Goal: Information Seeking & Learning: Check status

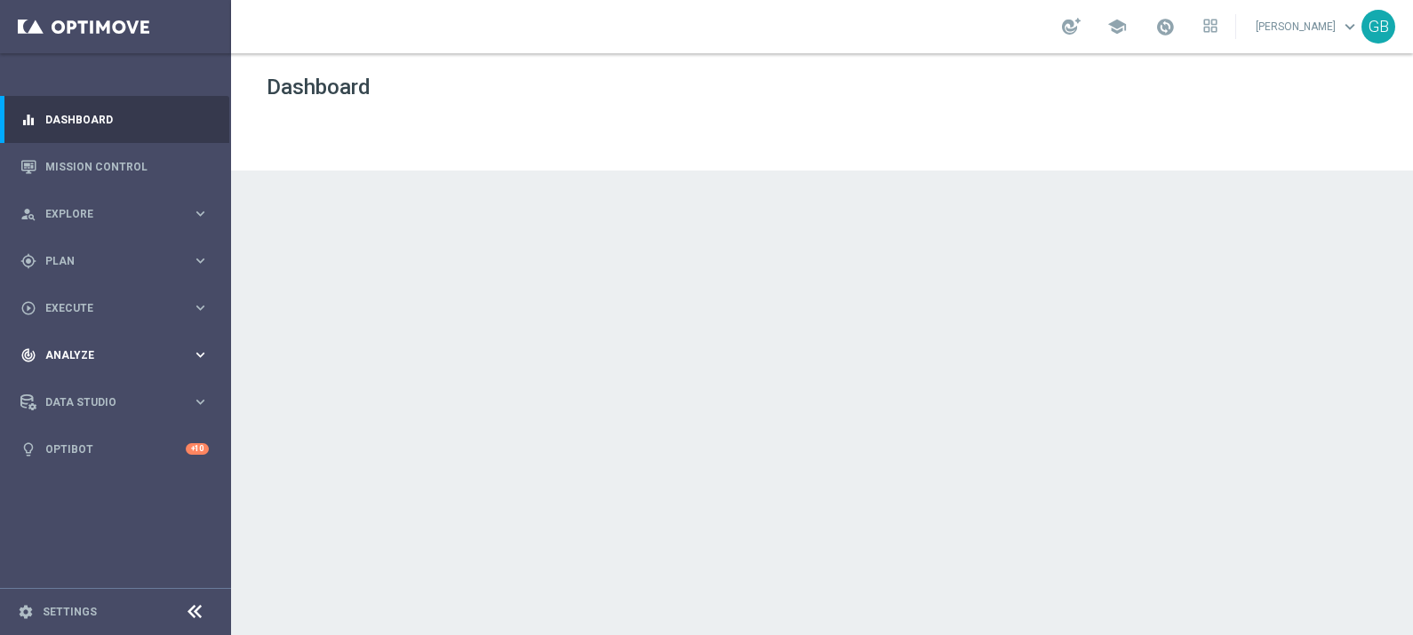
click at [77, 351] on span "Analyze" at bounding box center [118, 355] width 147 height 11
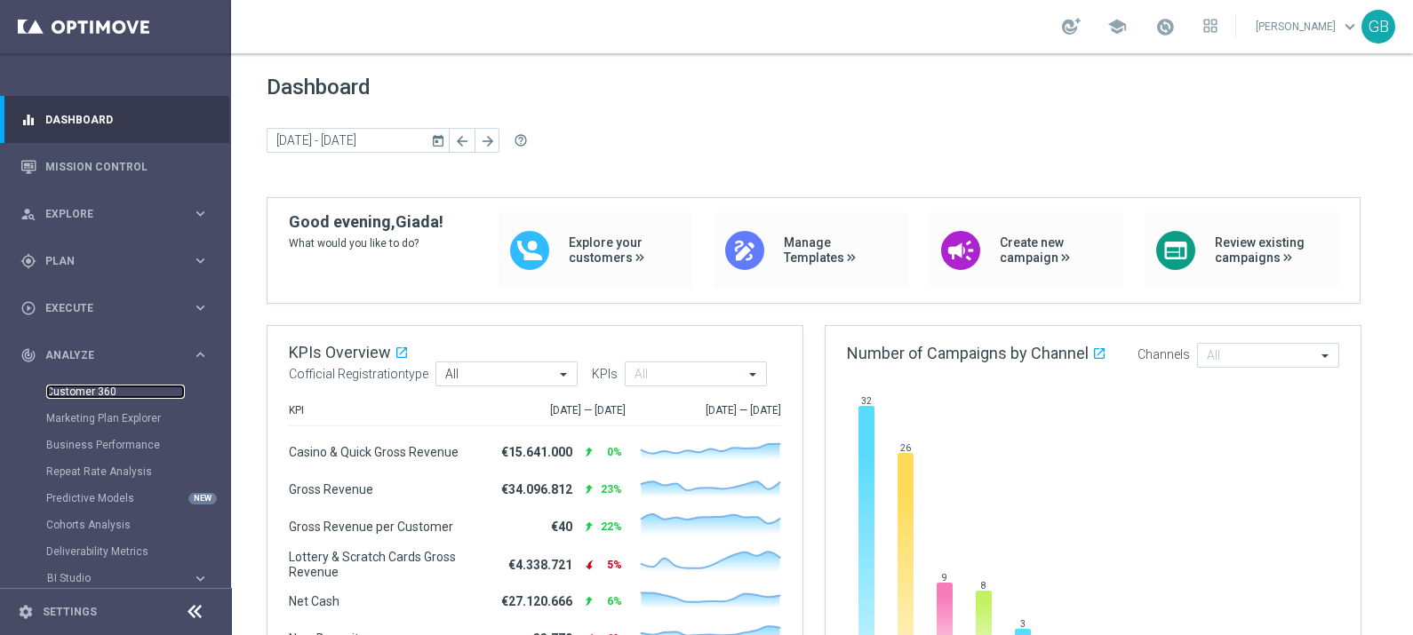
click at [78, 391] on link "Customer 360" at bounding box center [115, 392] width 139 height 14
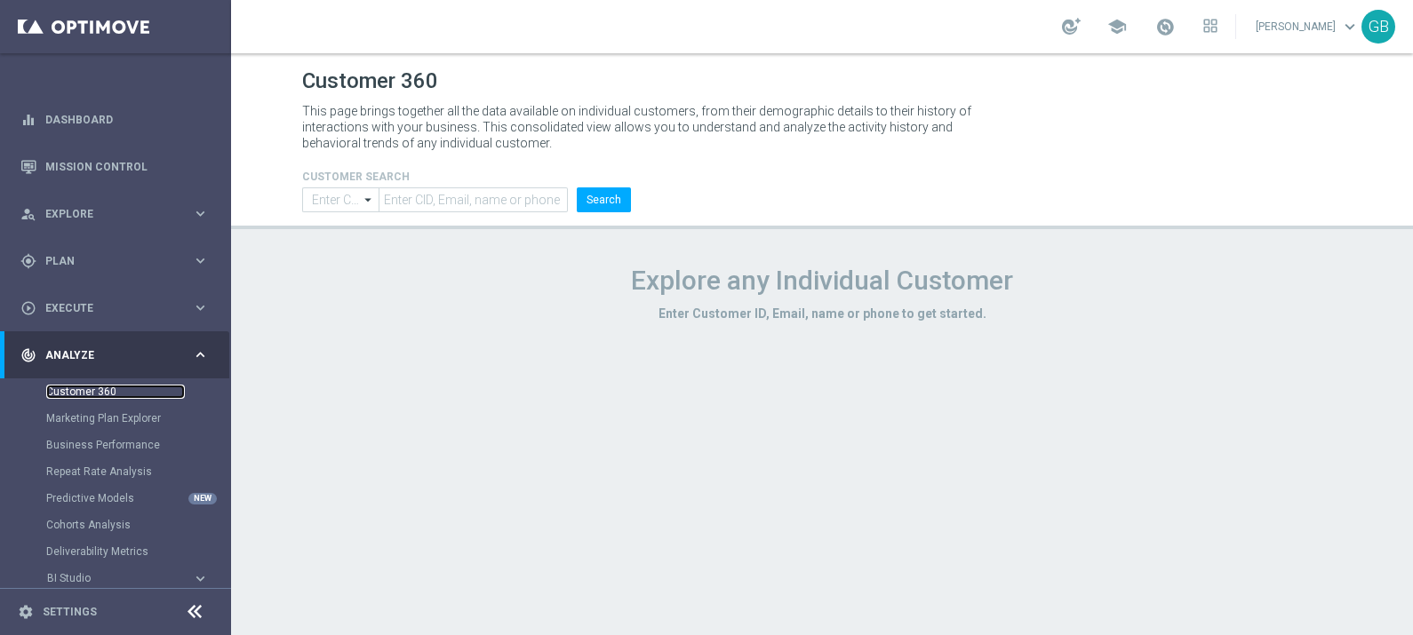
type input "Contains"
click at [467, 196] on input "text" at bounding box center [472, 199] width 189 height 25
paste input "1966818"
type input "1966818"
click at [610, 198] on button "Search" at bounding box center [604, 199] width 54 height 25
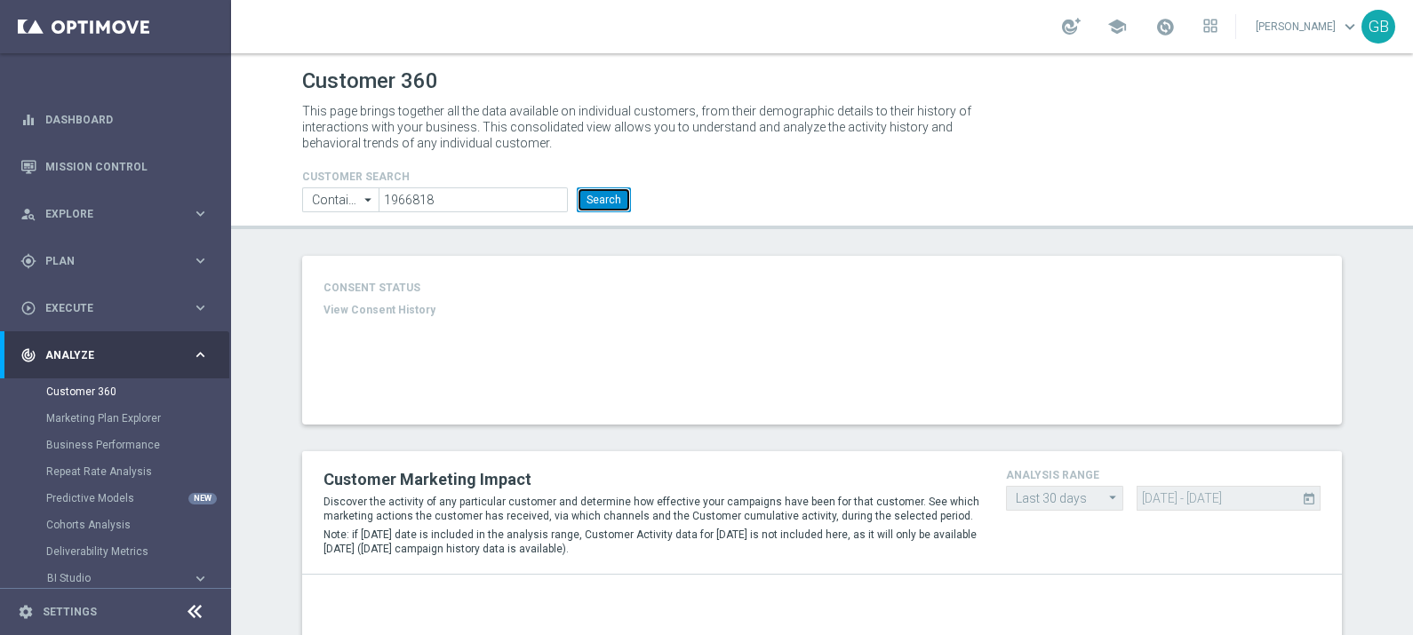
type input "Total Deposit Amount"
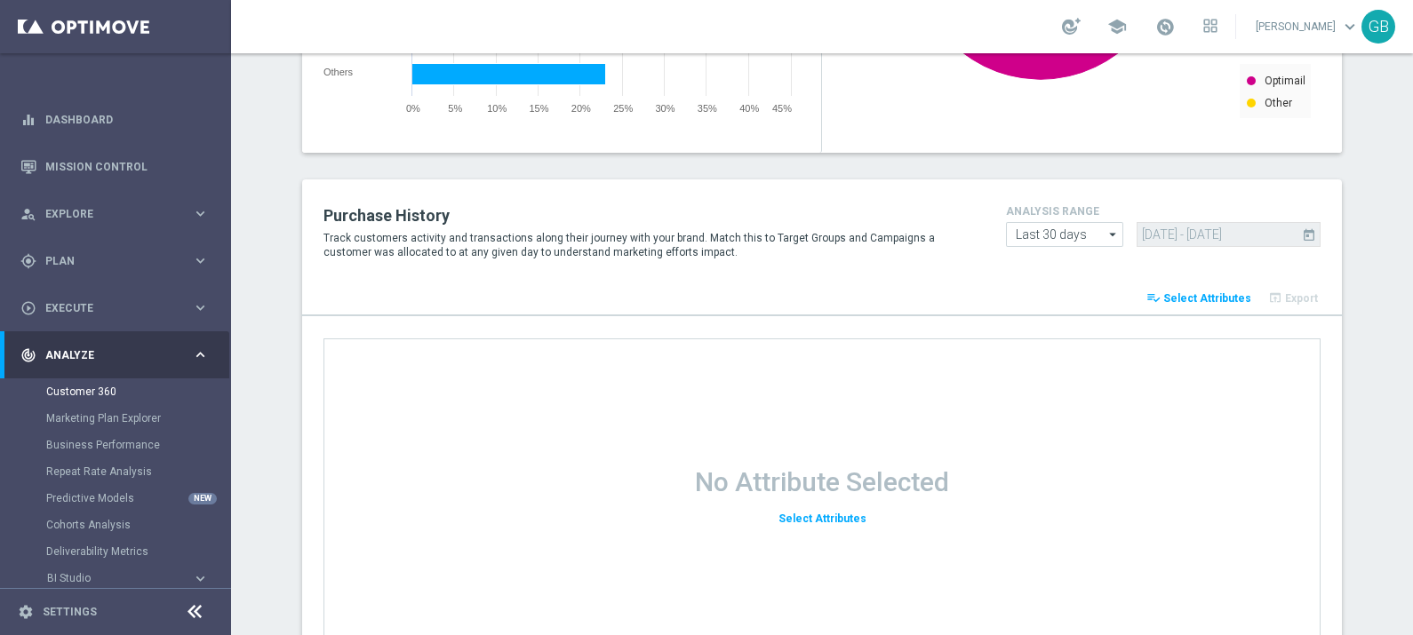
scroll to position [1927, 0]
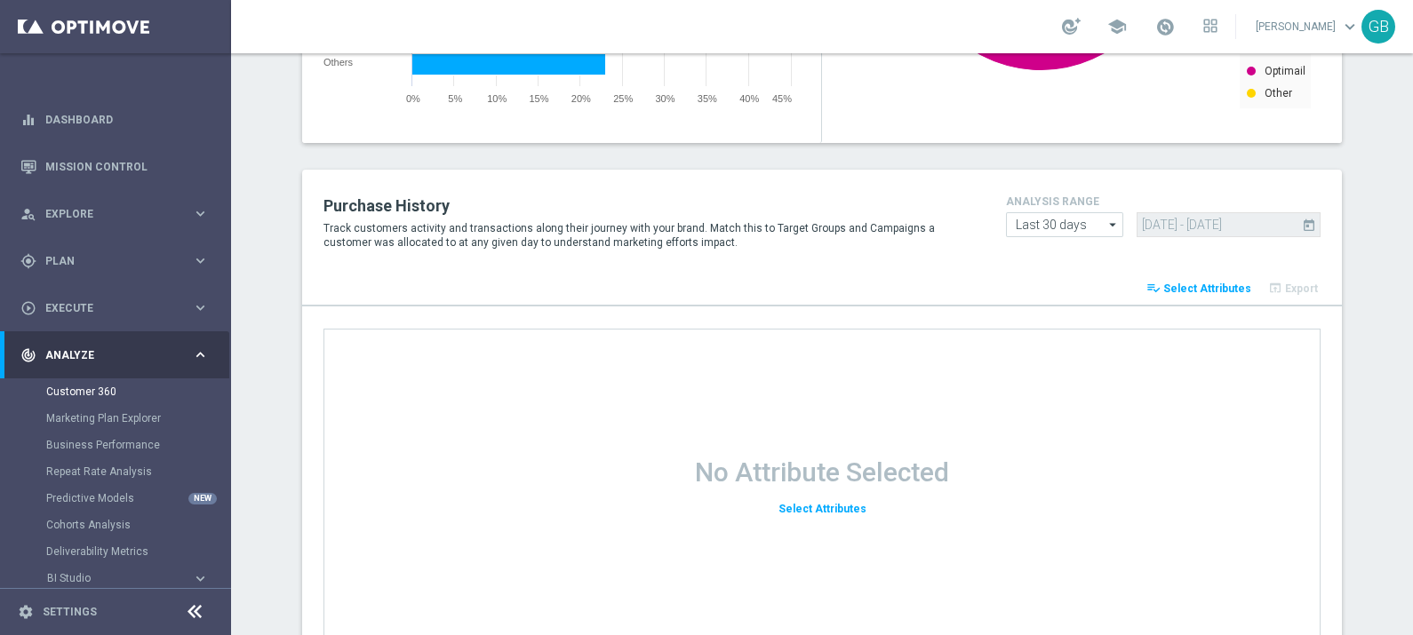
click at [1194, 283] on span "Select Attributes" at bounding box center [1207, 289] width 88 height 12
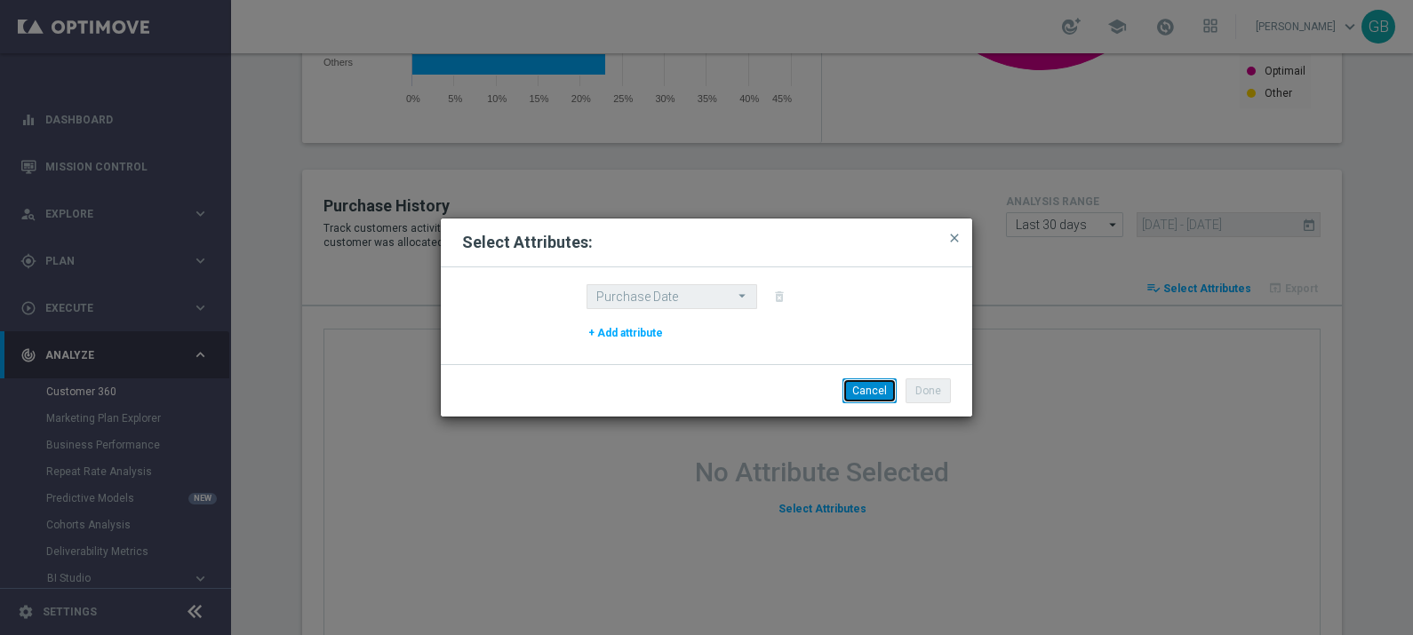
click at [860, 395] on button "Cancel" at bounding box center [869, 390] width 54 height 25
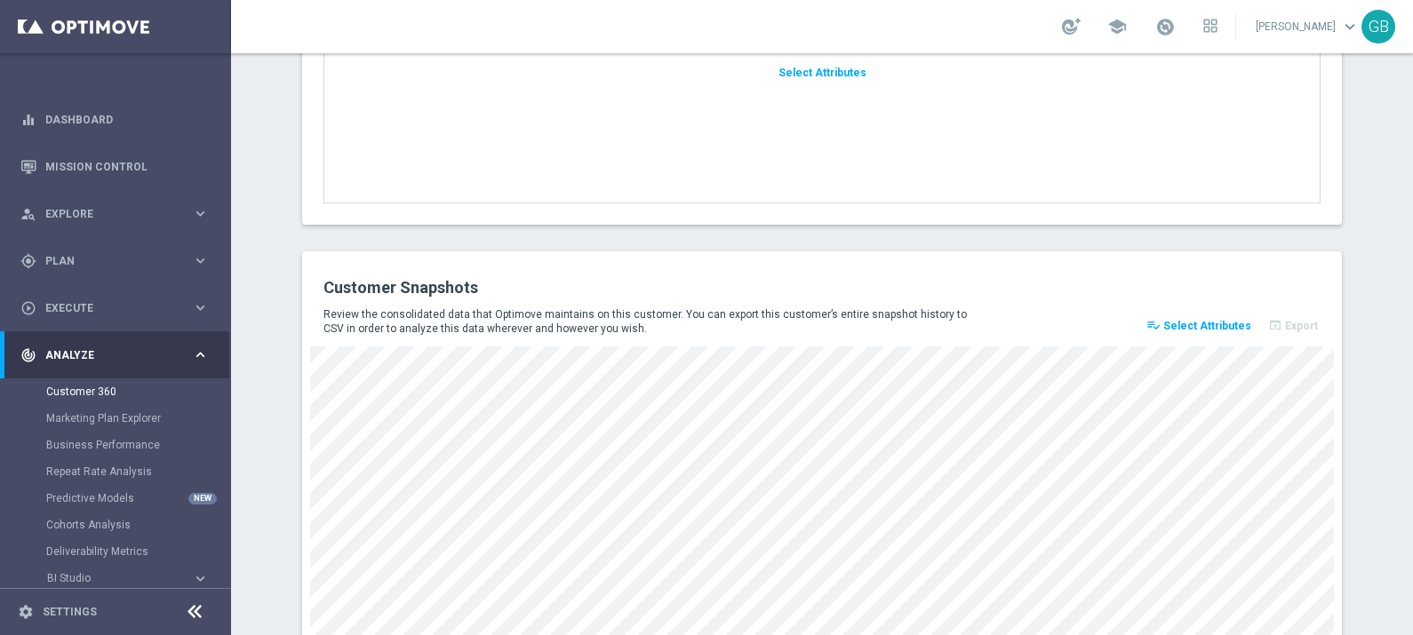
scroll to position [2446, 0]
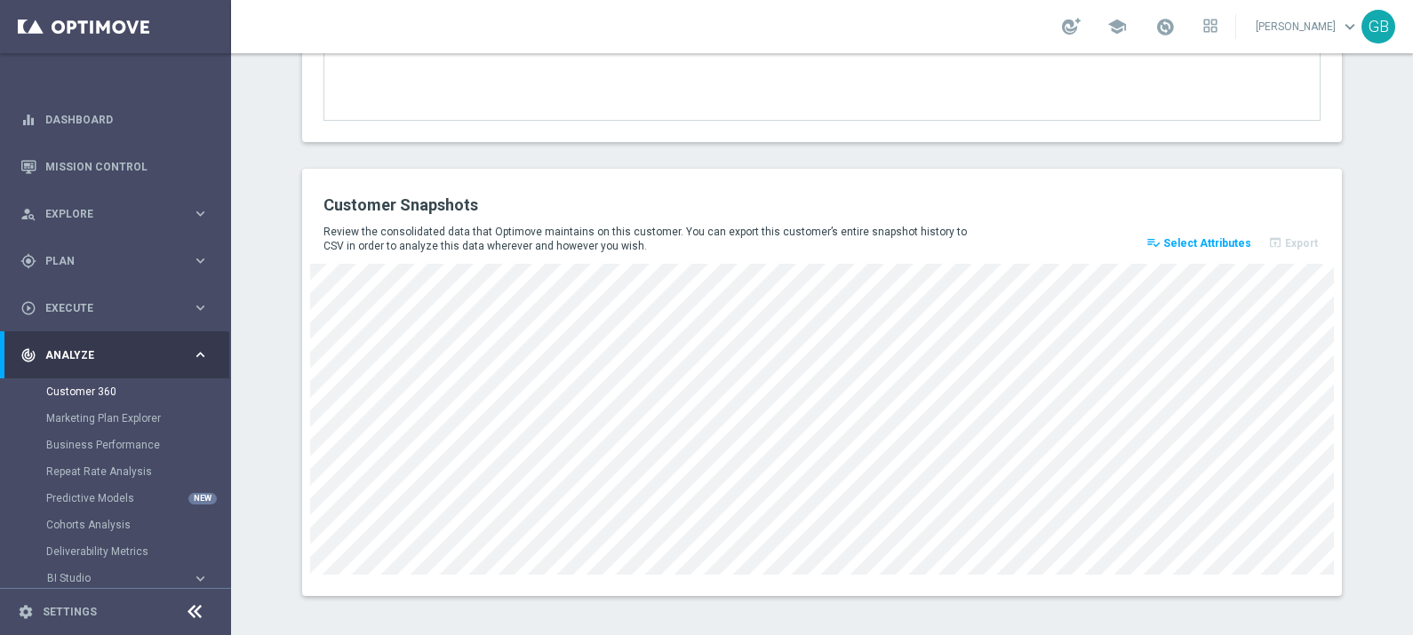
click at [1186, 237] on span "Select Attributes" at bounding box center [1207, 243] width 88 height 12
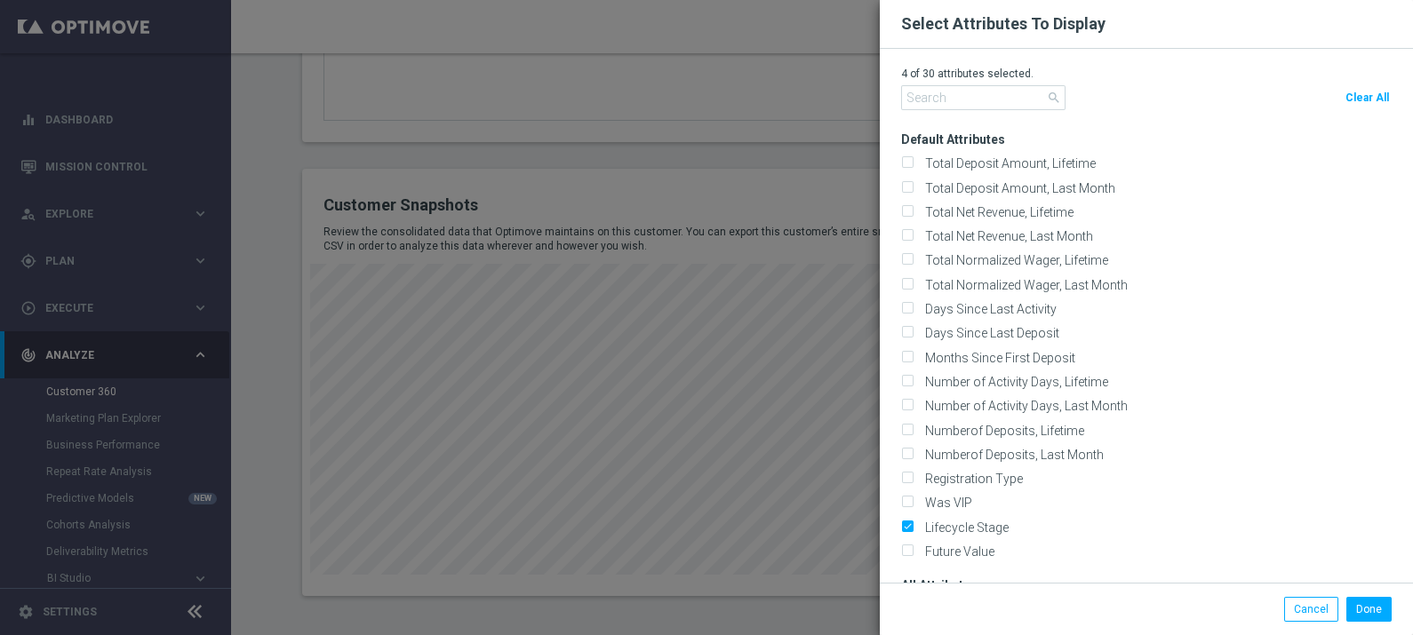
click at [1361, 97] on span "Clear All" at bounding box center [1367, 98] width 44 height 12
checkbox input "false"
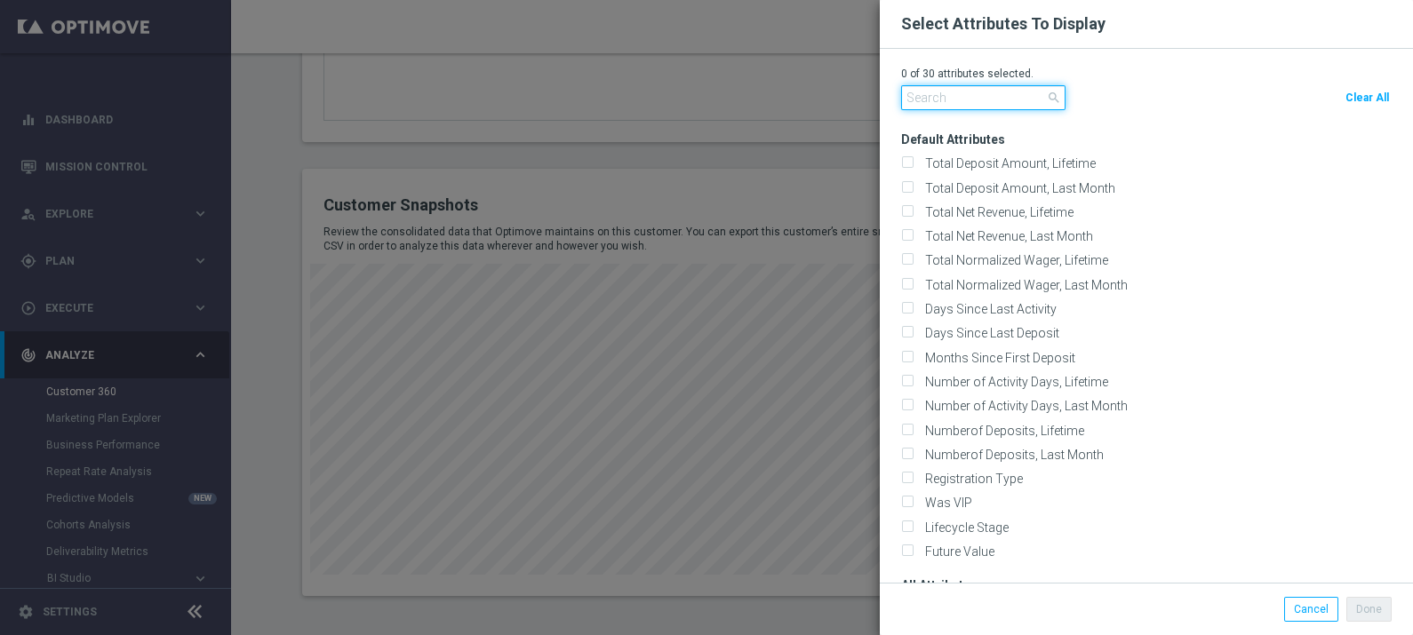
click at [978, 98] on input "text" at bounding box center [983, 97] width 164 height 25
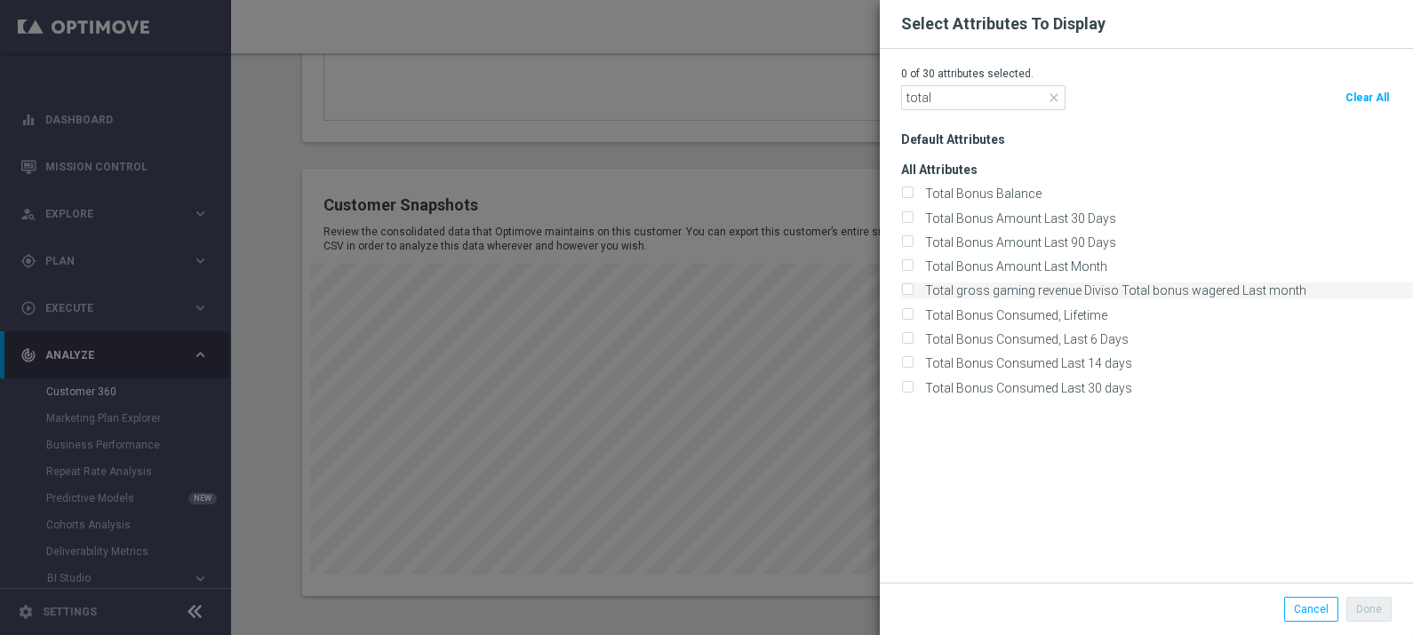
click at [1297, 294] on div "Total gross gaming revenue Diviso Total bonus wagered Last month" at bounding box center [1157, 291] width 512 height 16
click at [972, 107] on input "total" at bounding box center [983, 97] width 164 height 25
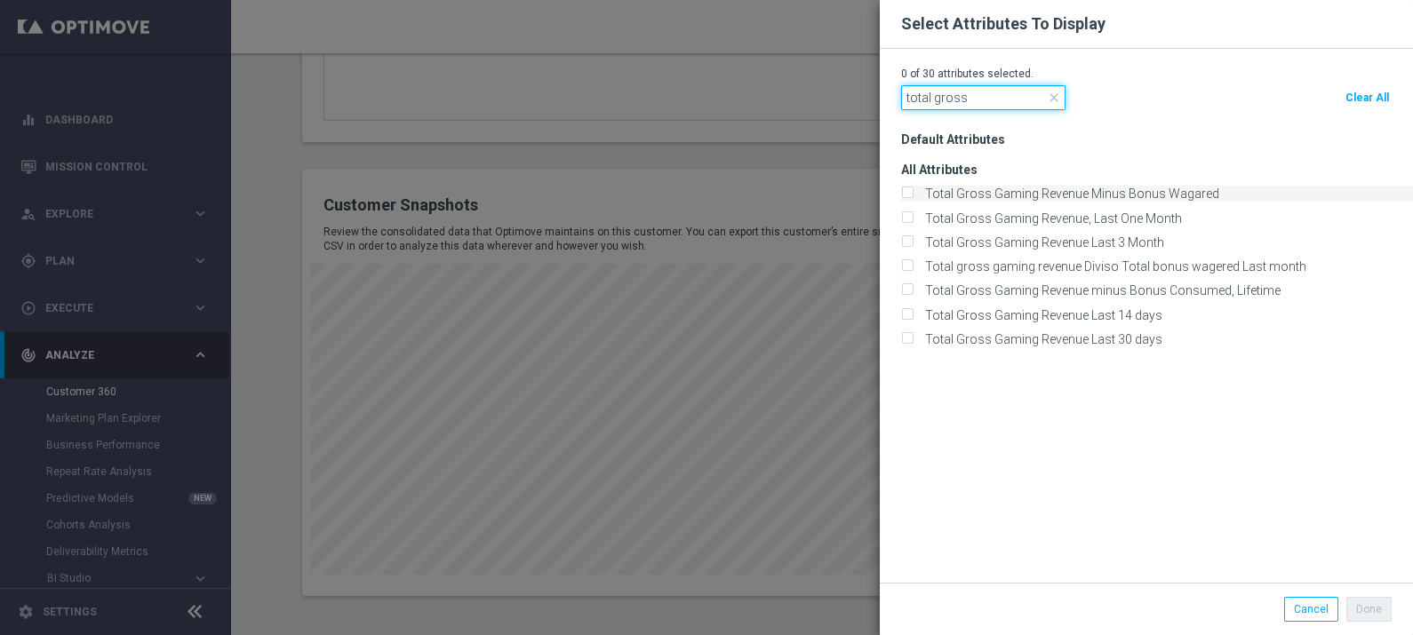
type input "total gross"
click at [1095, 190] on label "Total Gross Gaming Revenue Minus Bonus Wagared" at bounding box center [1069, 194] width 300 height 16
click at [912, 190] on input "Total Gross Gaming Revenue Minus Bonus Wagared" at bounding box center [907, 195] width 12 height 12
checkbox input "true"
click at [995, 100] on input "total gross" at bounding box center [983, 97] width 164 height 25
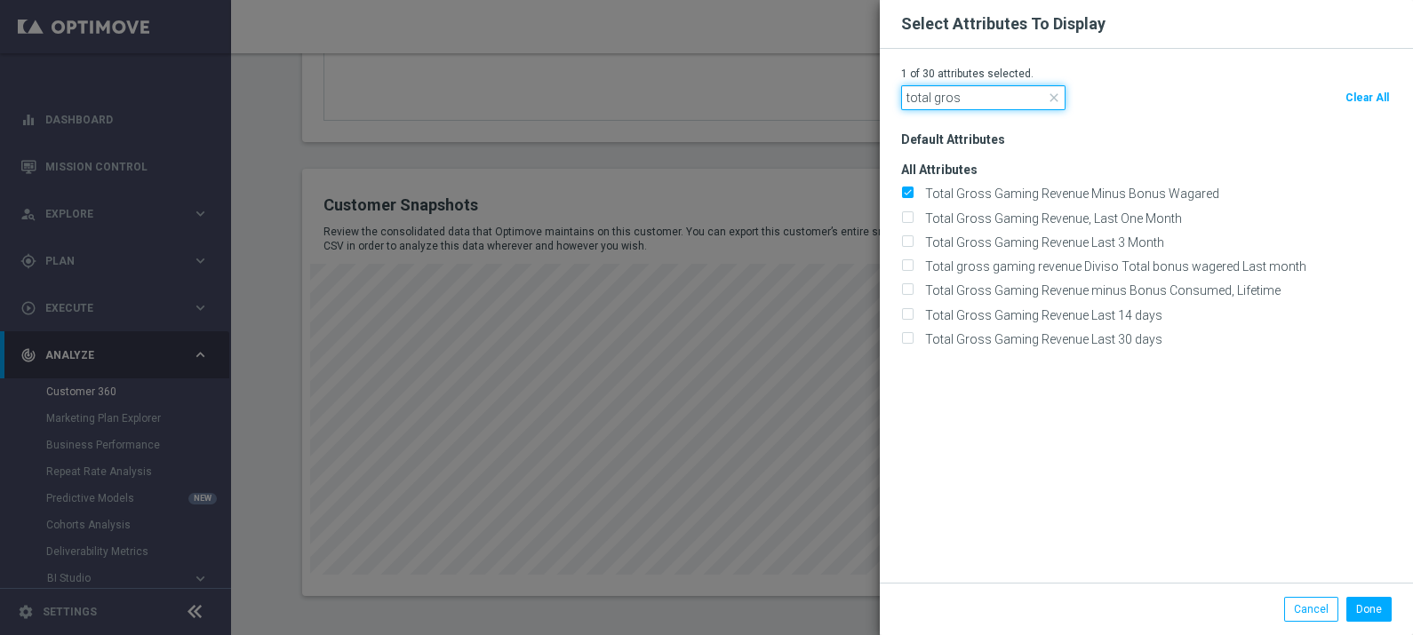
type input "total gross"
click at [1168, 297] on label "Total Gross Gaming Revenue minus Bonus Consumed, Lifetime" at bounding box center [1100, 291] width 362 height 16
click at [912, 297] on input "Total Gross Gaming Revenue minus Bonus Consumed, Lifetime" at bounding box center [907, 292] width 12 height 12
checkbox input "true"
click at [1378, 604] on button "Done" at bounding box center [1368, 609] width 45 height 25
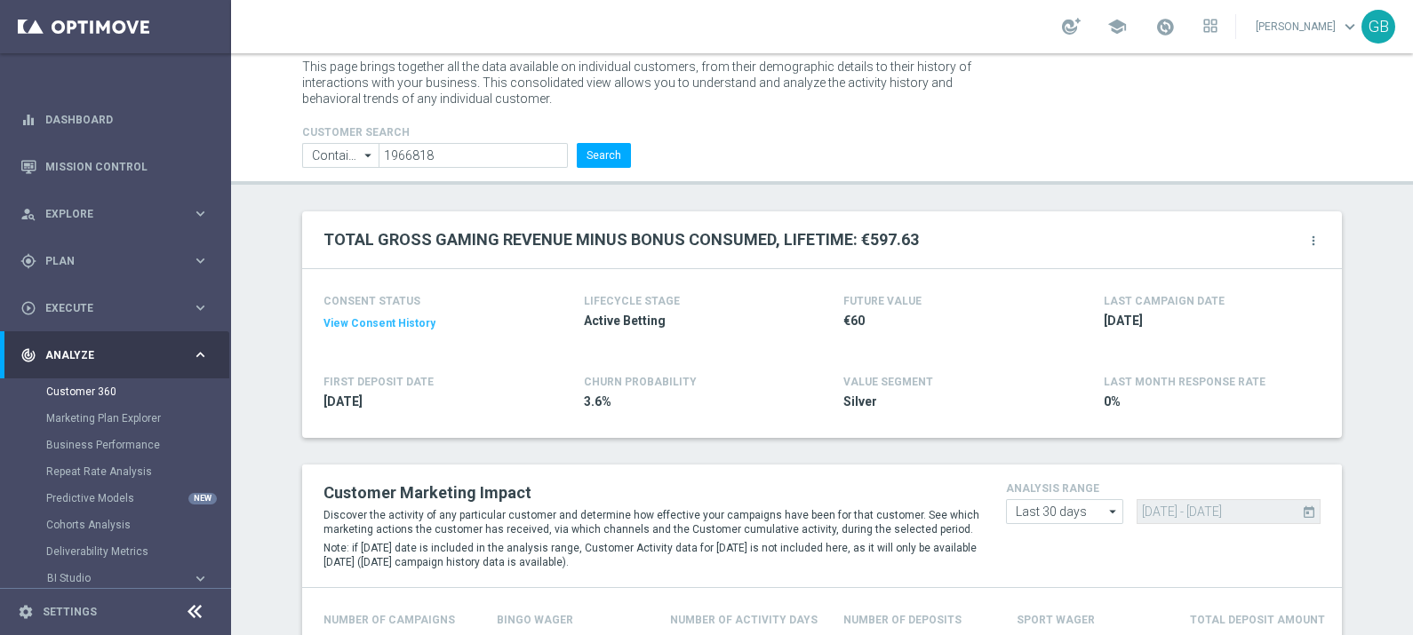
scroll to position [0, 0]
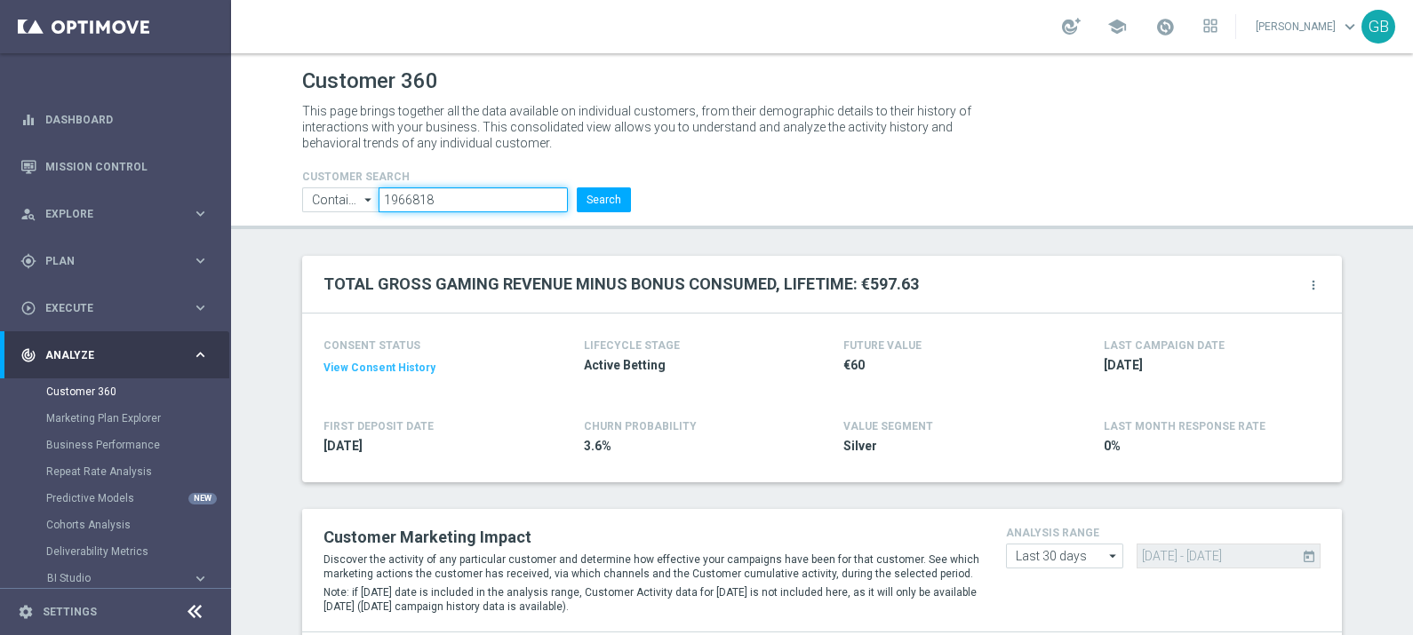
click at [402, 199] on input "1966818" at bounding box center [472, 199] width 189 height 25
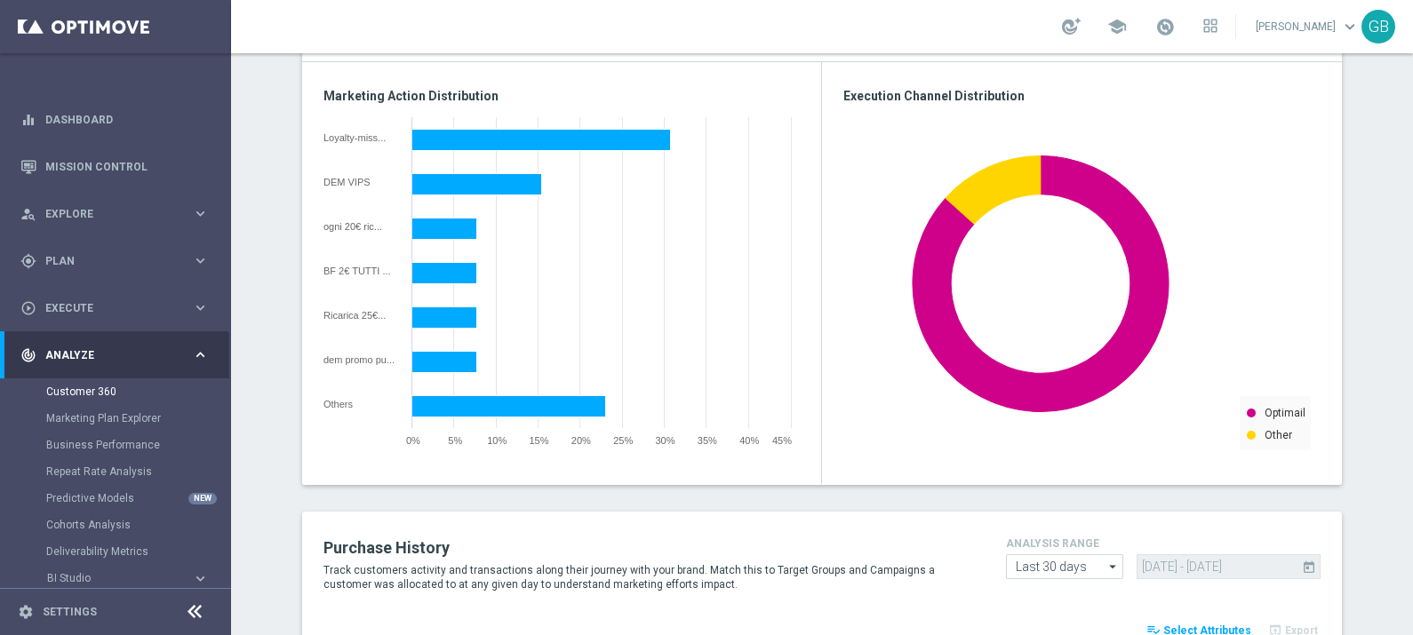
scroll to position [2374, 0]
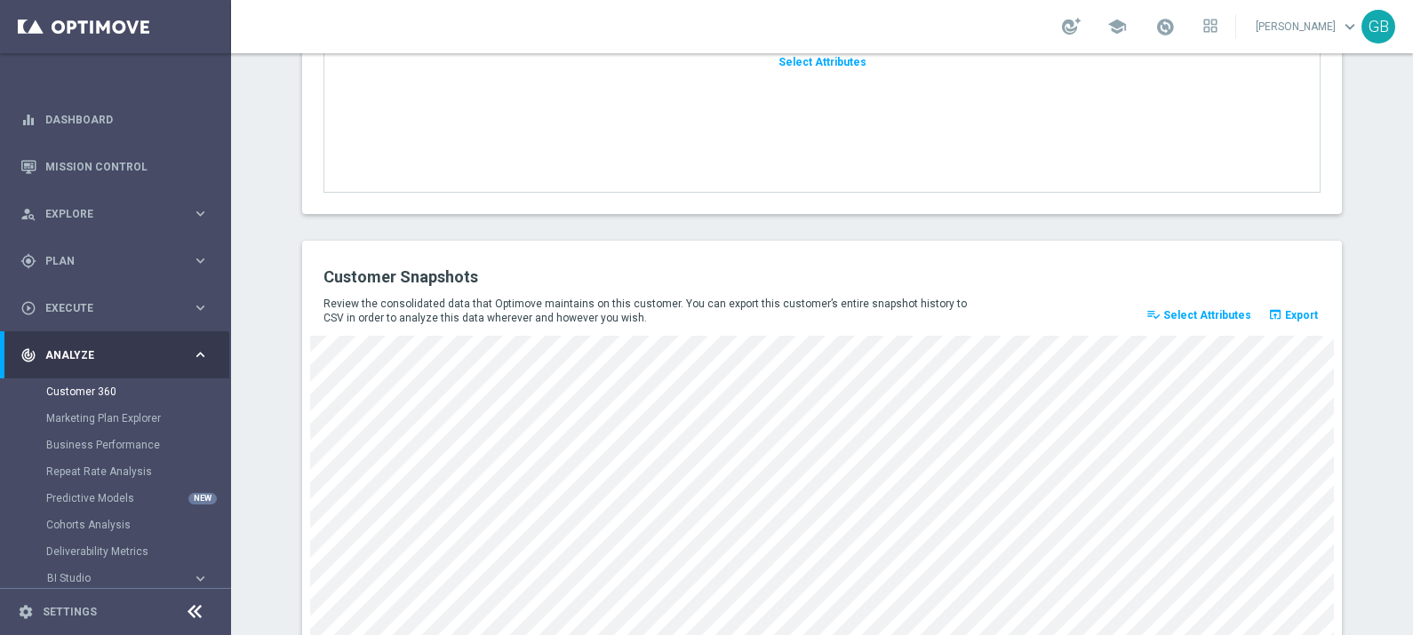
click at [1196, 311] on span "Select Attributes" at bounding box center [1207, 315] width 88 height 12
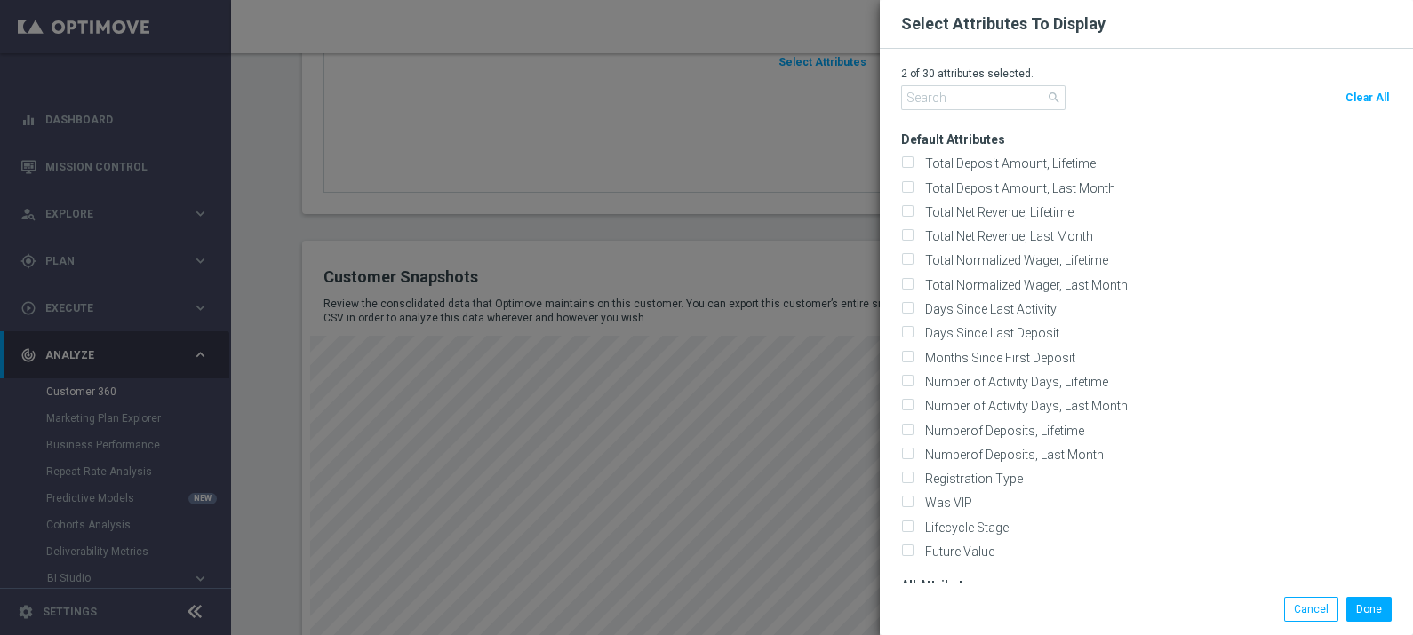
click at [1366, 97] on span "Clear All" at bounding box center [1367, 98] width 44 height 12
checkbox input "false"
click at [989, 92] on input "text" at bounding box center [983, 97] width 164 height 25
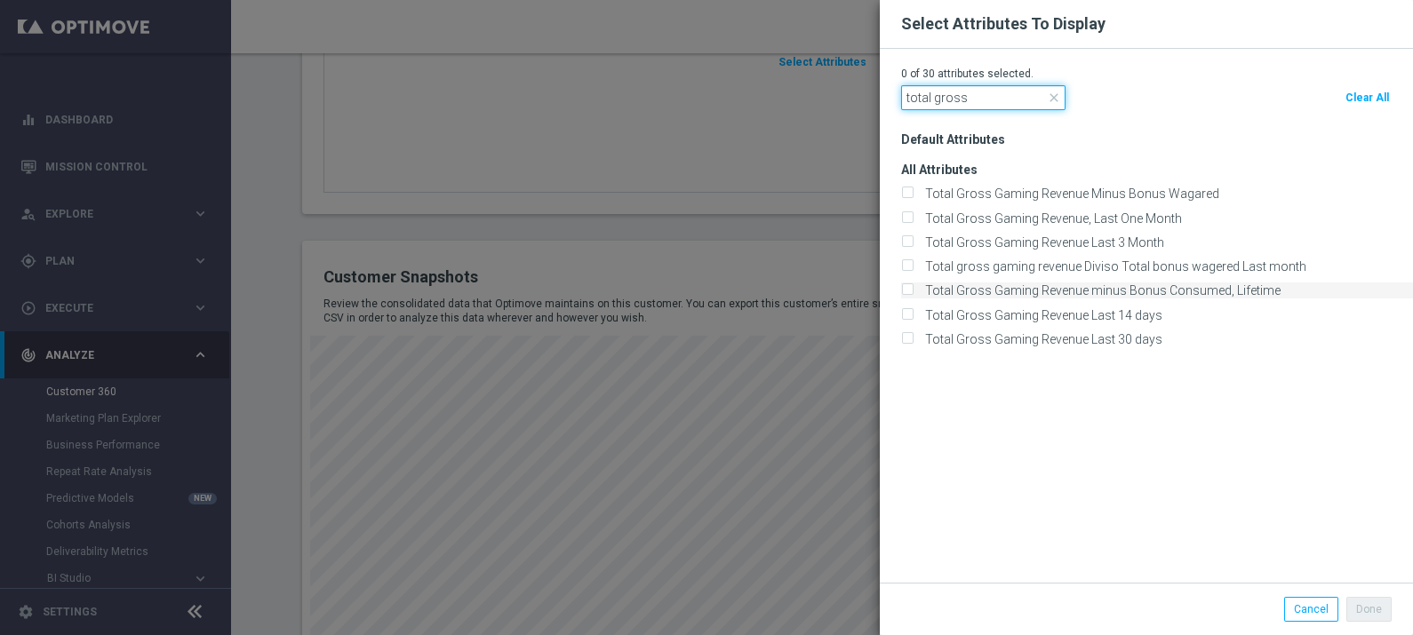
type input "total gross"
click at [1184, 297] on label "Total Gross Gaming Revenue minus Bonus Consumed, Lifetime" at bounding box center [1100, 291] width 362 height 16
click at [912, 297] on input "Total Gross Gaming Revenue minus Bonus Consumed, Lifetime" at bounding box center [907, 292] width 12 height 12
checkbox input "true"
click at [1375, 603] on button "Done" at bounding box center [1368, 609] width 45 height 25
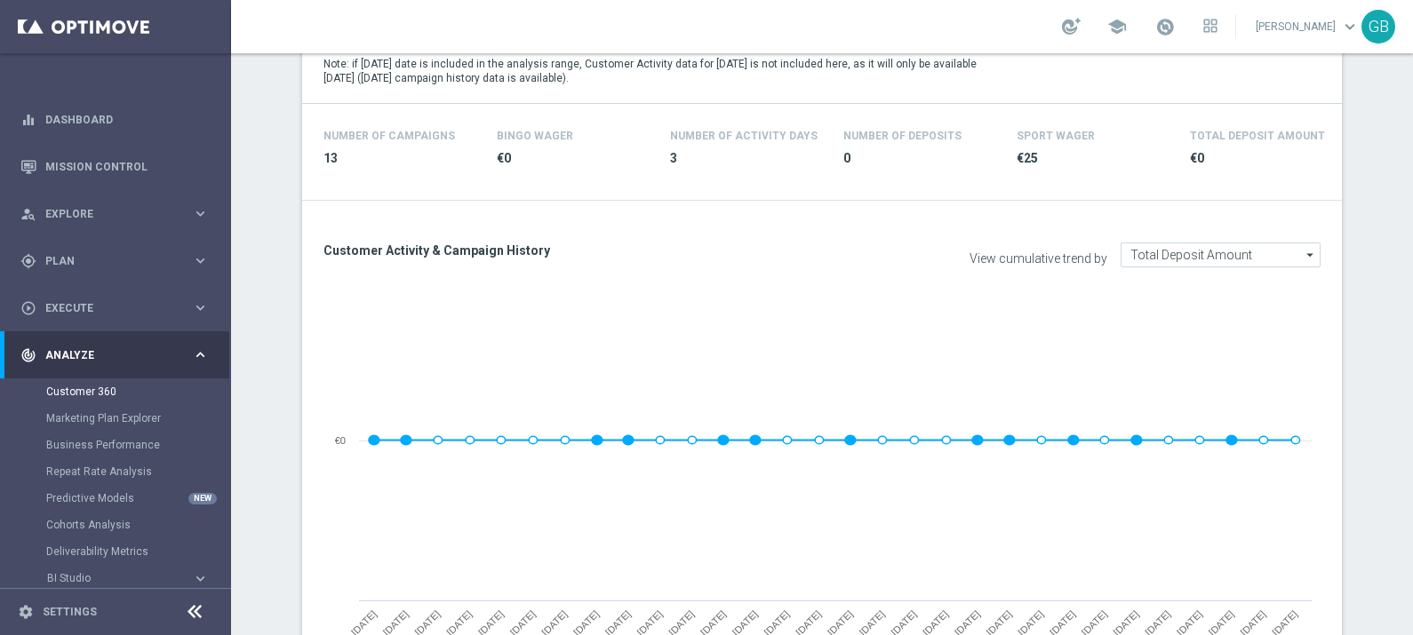
scroll to position [0, 0]
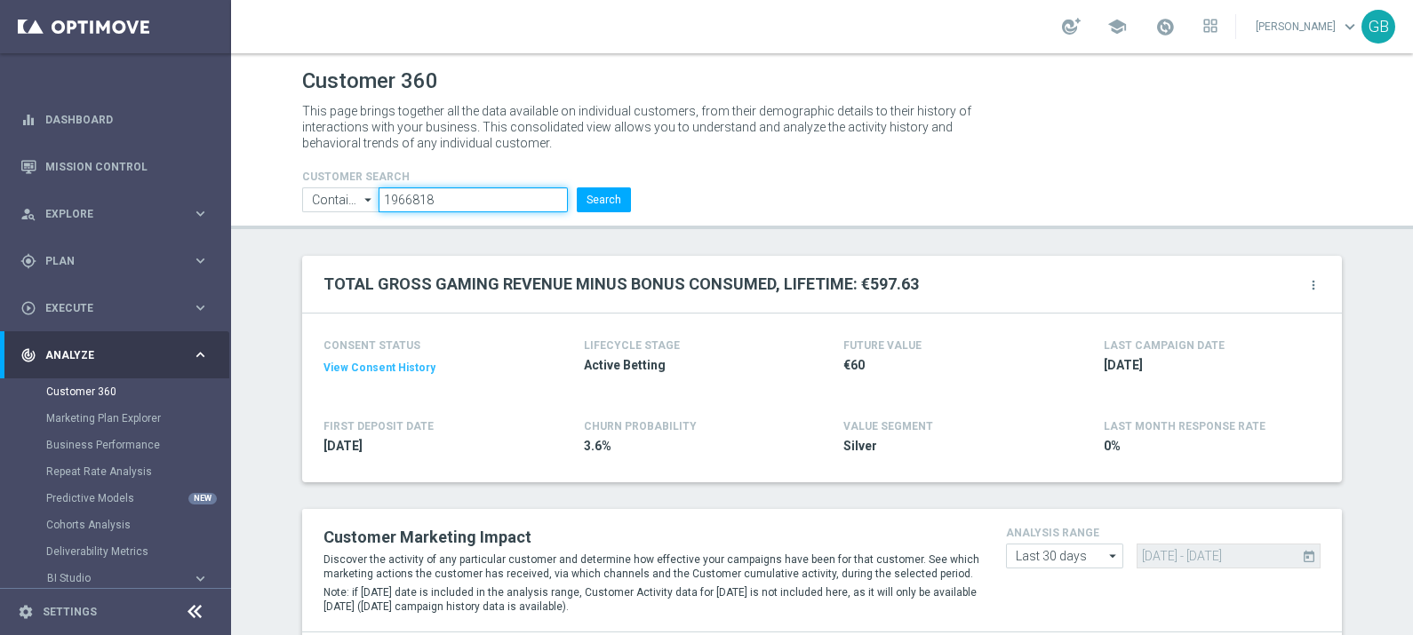
click at [409, 198] on input "1966818" at bounding box center [472, 199] width 189 height 25
